Goal: Check status

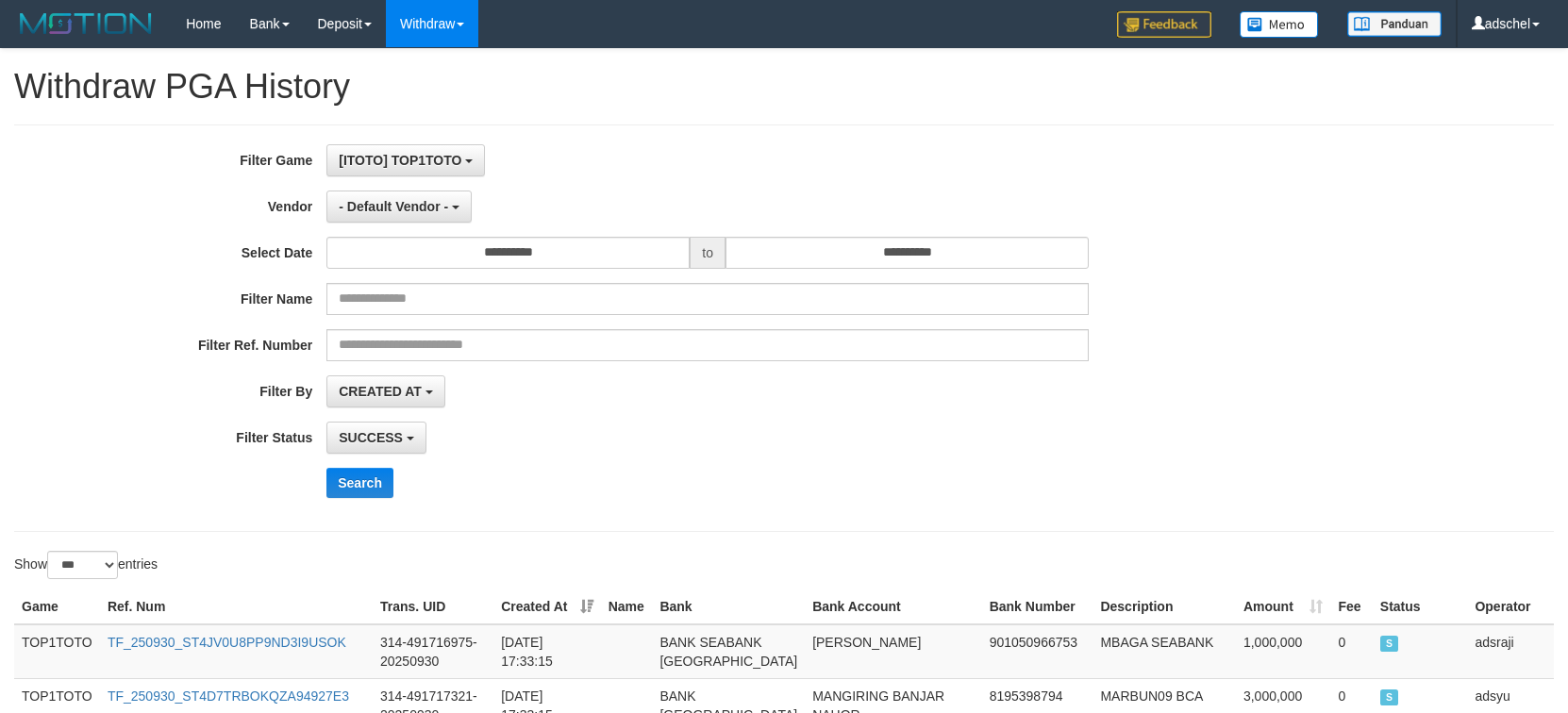
select select "*"
select select "***"
click at [396, 432] on span "SUCCESS" at bounding box center [370, 437] width 64 height 15
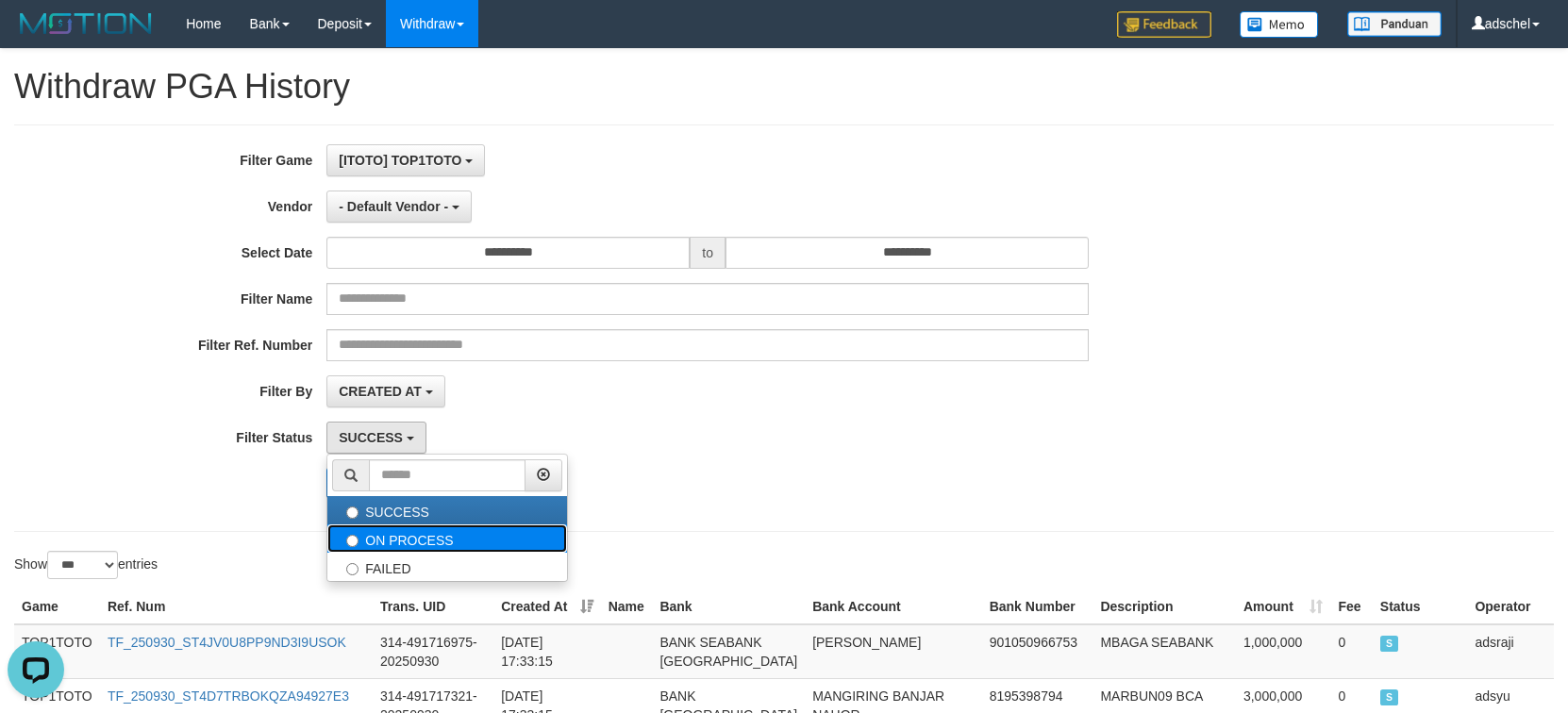
click at [425, 534] on label "ON PROCESS" at bounding box center [447, 538] width 239 height 28
select select "*"
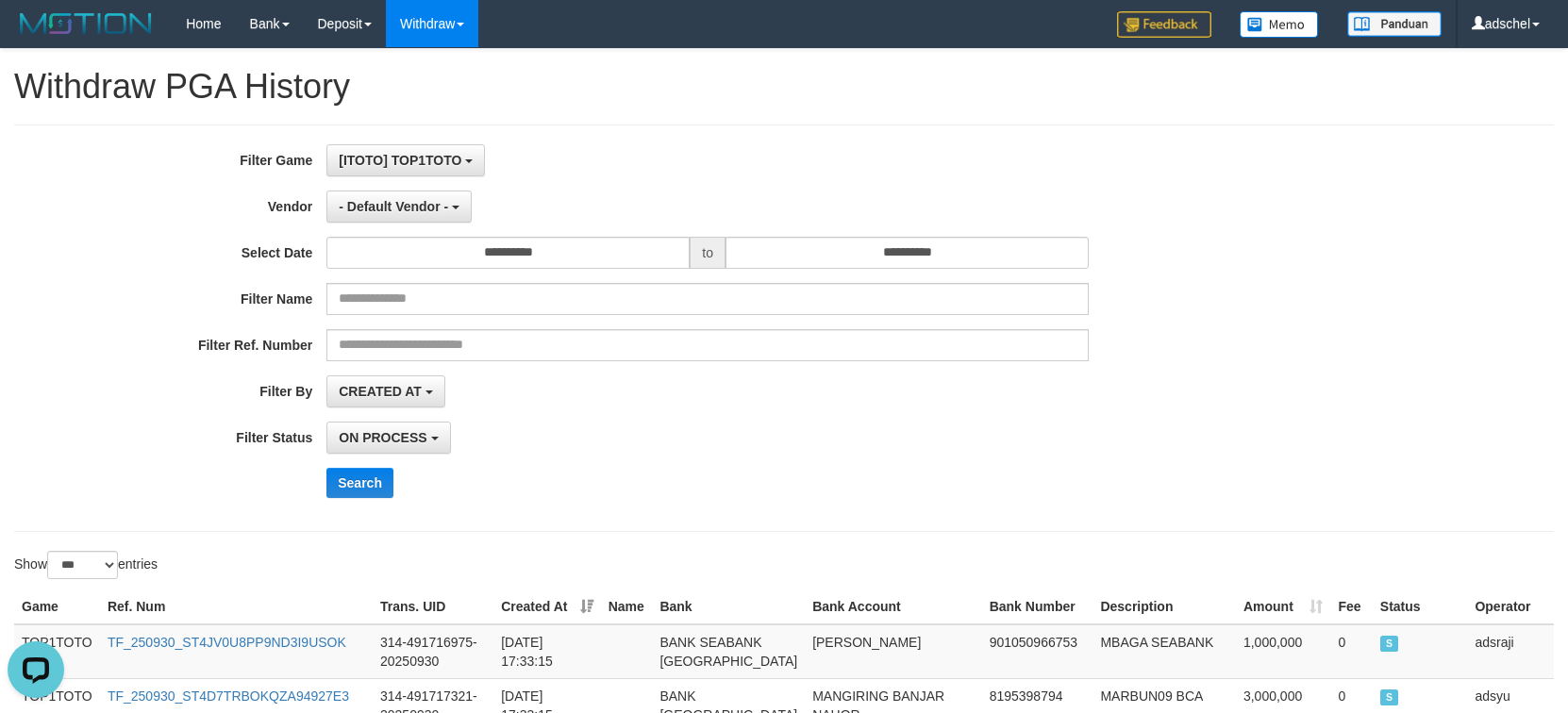
click at [745, 459] on div "**********" at bounding box center [653, 328] width 1307 height 368
click at [380, 488] on button "Search" at bounding box center [360, 483] width 67 height 30
click at [885, 423] on div "ON PROCESS SUCCESS ON PROCESS FAILED" at bounding box center [707, 437] width 762 height 32
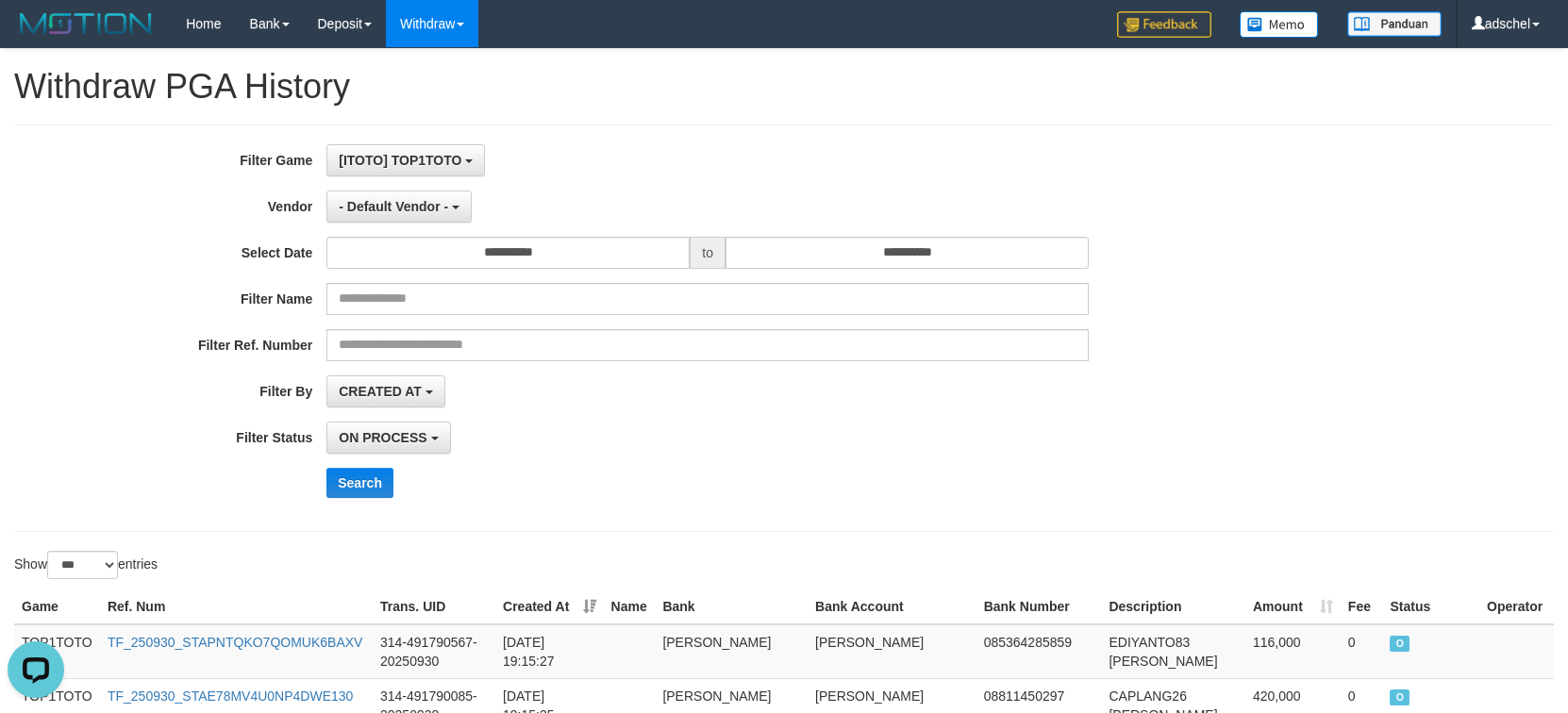
scroll to position [824, 0]
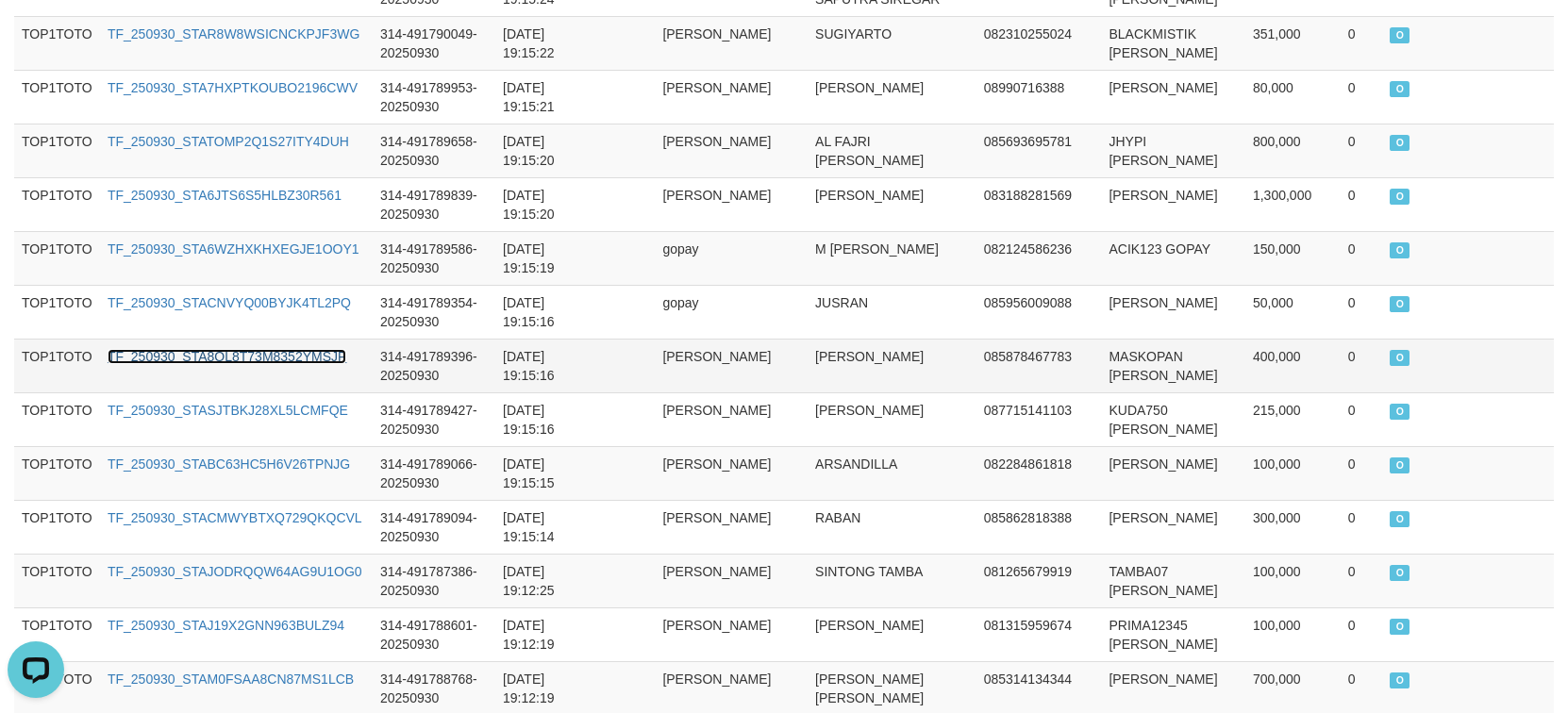
click at [292, 353] on link "TF_250930_STA8QL8T73M8352YMSJP" at bounding box center [227, 356] width 238 height 15
click at [1483, 362] on td at bounding box center [1517, 365] width 75 height 54
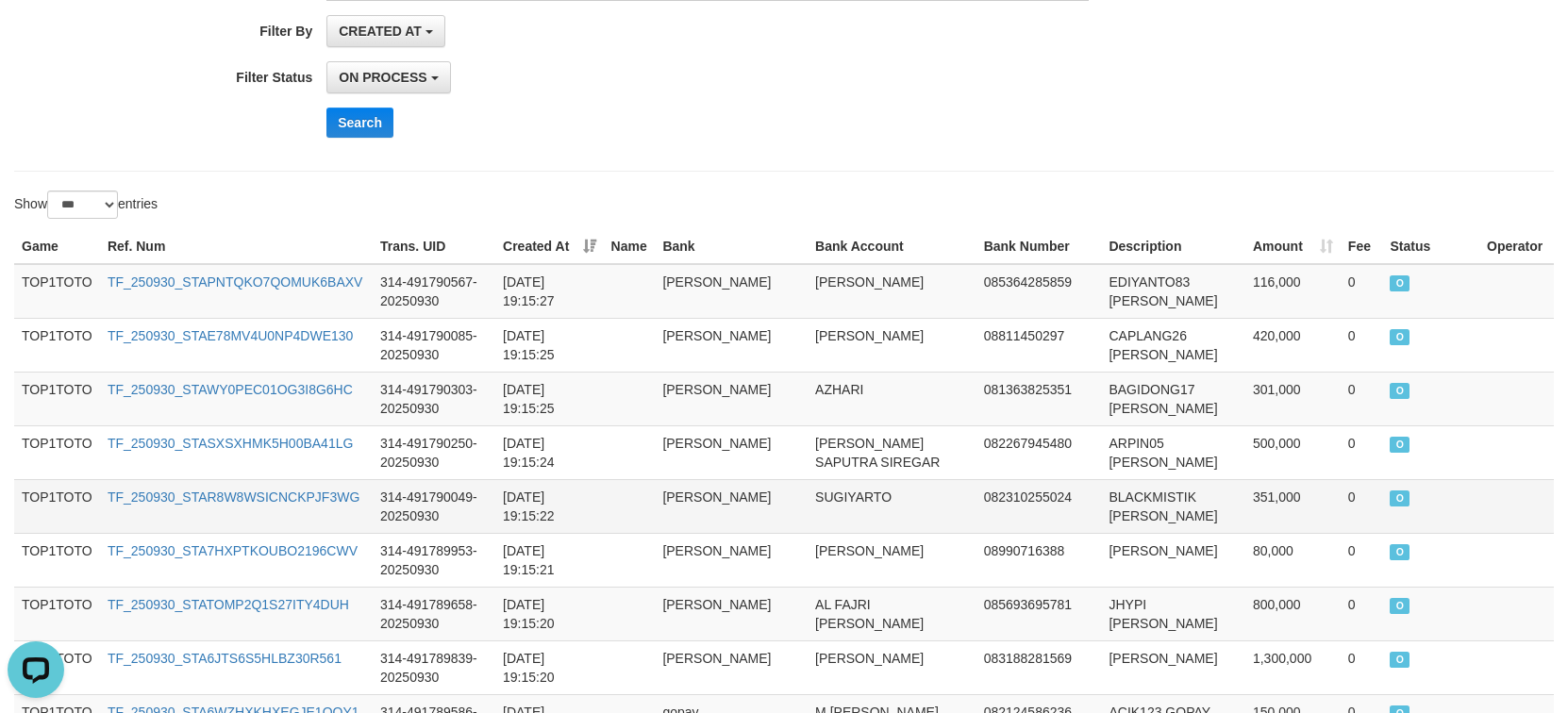
scroll to position [352, 0]
